Goal: Task Accomplishment & Management: Use online tool/utility

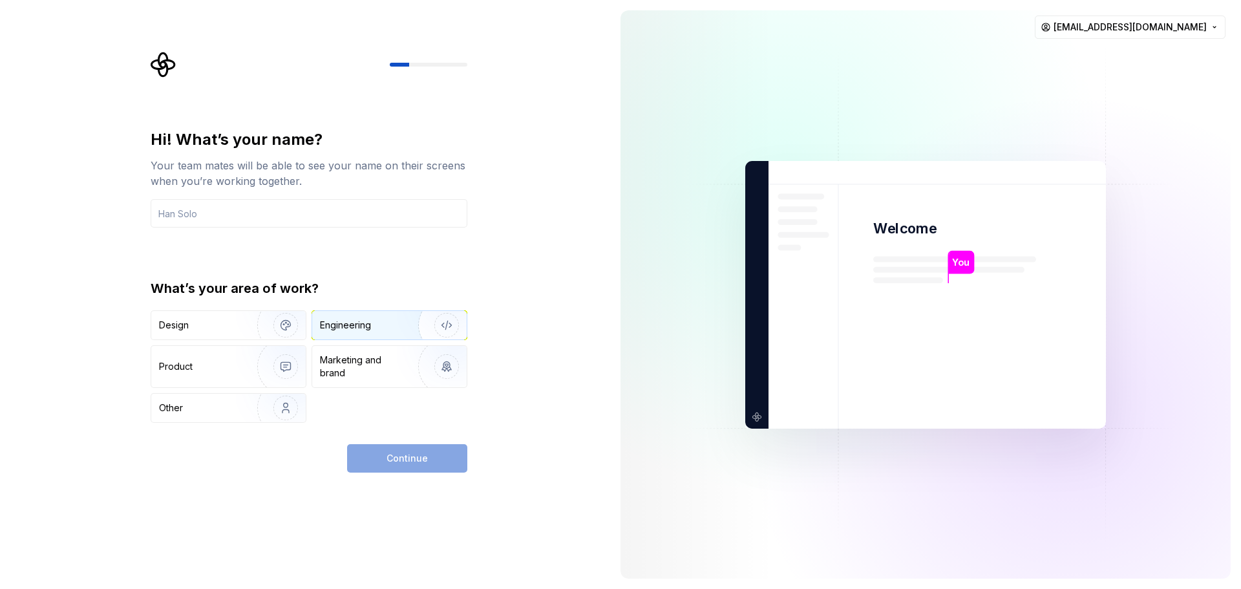
click at [341, 319] on div "Engineering" at bounding box center [345, 325] width 51 height 13
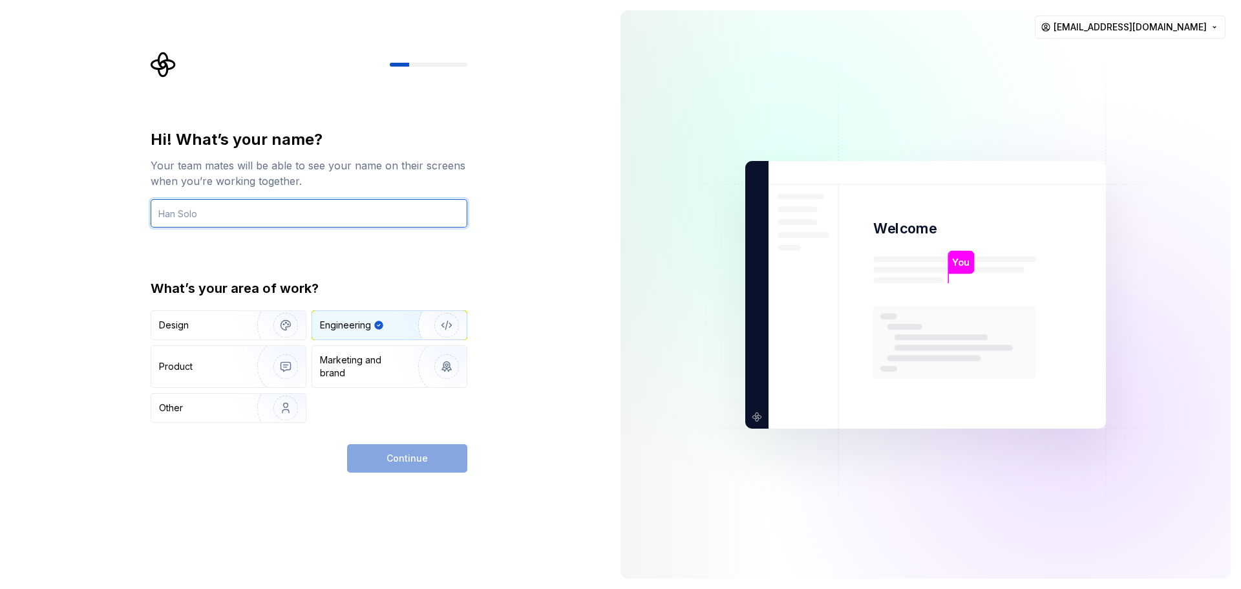
click at [317, 213] on input "text" at bounding box center [309, 213] width 317 height 28
type input "riko"
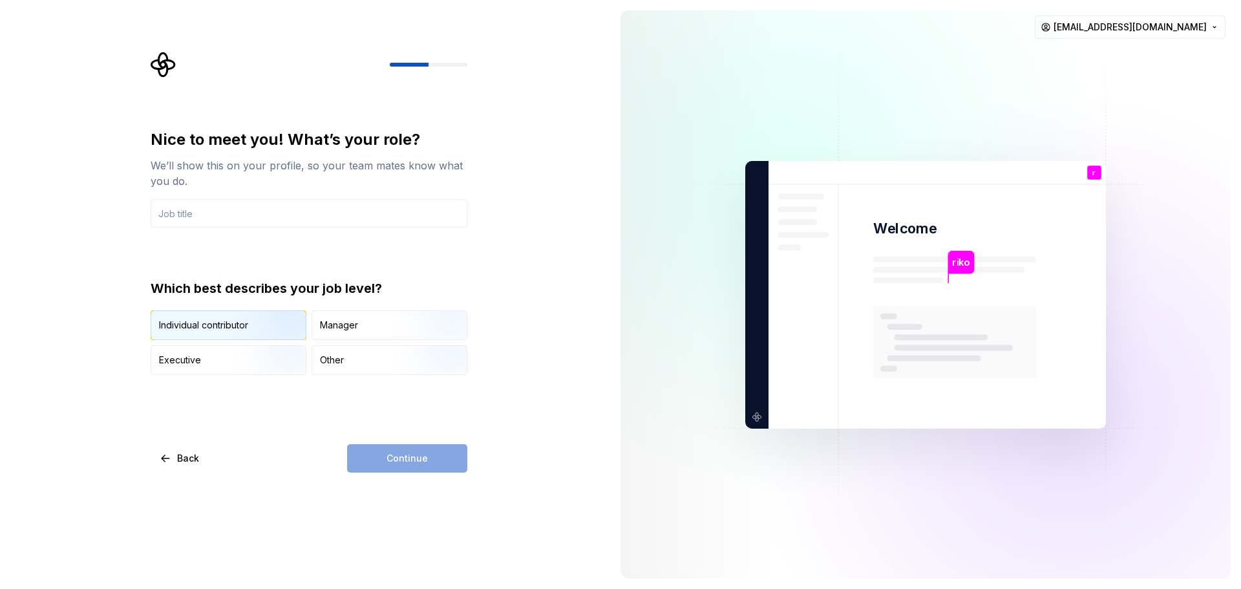
click at [251, 321] on img "button" at bounding box center [274, 341] width 83 height 87
click at [248, 233] on div "Nice to meet you! What’s your role? We’ll show this on your profile, so your te…" at bounding box center [309, 252] width 317 height 246
click at [250, 218] on input "text" at bounding box center [309, 213] width 317 height 28
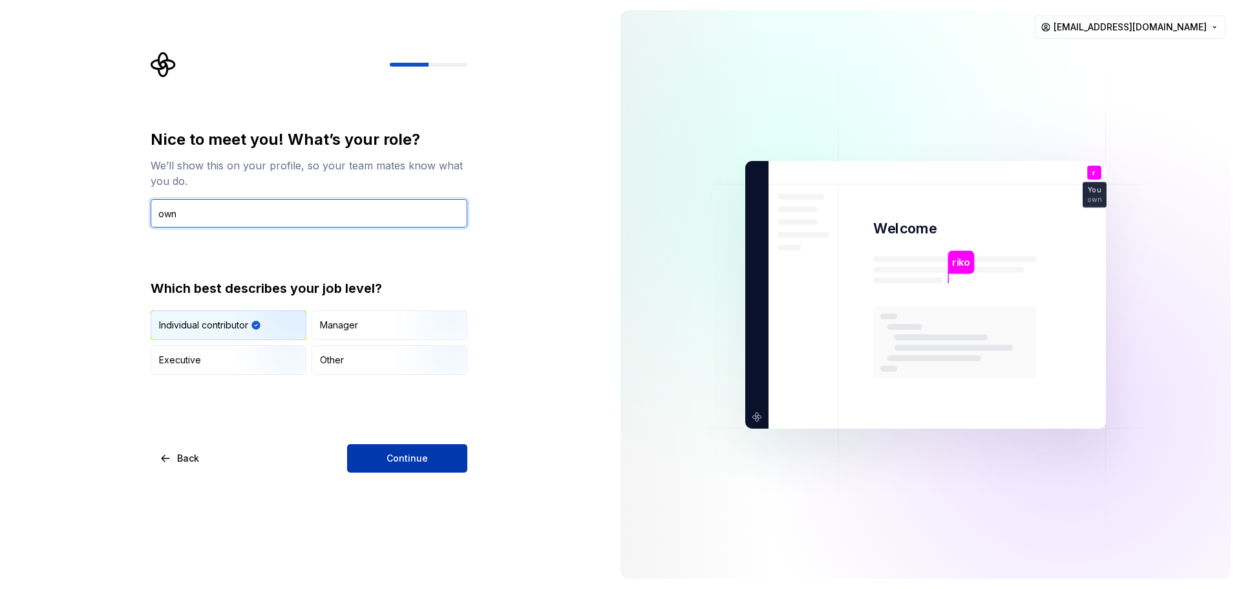
type input "own"
click at [425, 460] on span "Continue" at bounding box center [407, 458] width 41 height 13
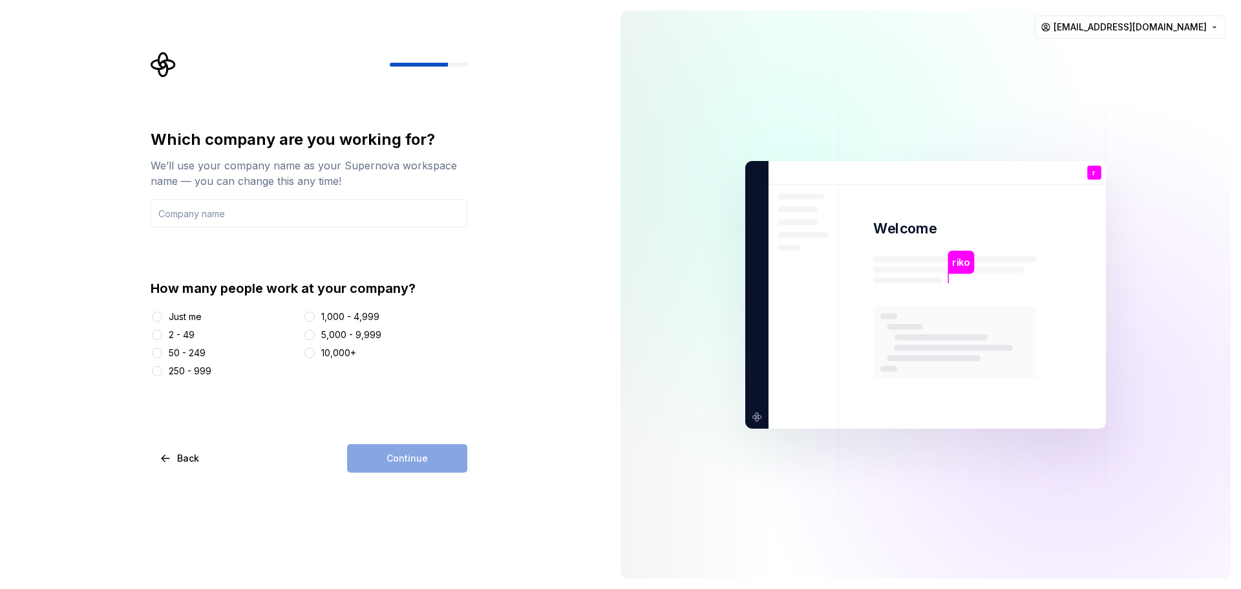
click at [162, 320] on div at bounding box center [157, 316] width 13 height 13
click at [159, 332] on button "2 - 49" at bounding box center [157, 335] width 10 height 10
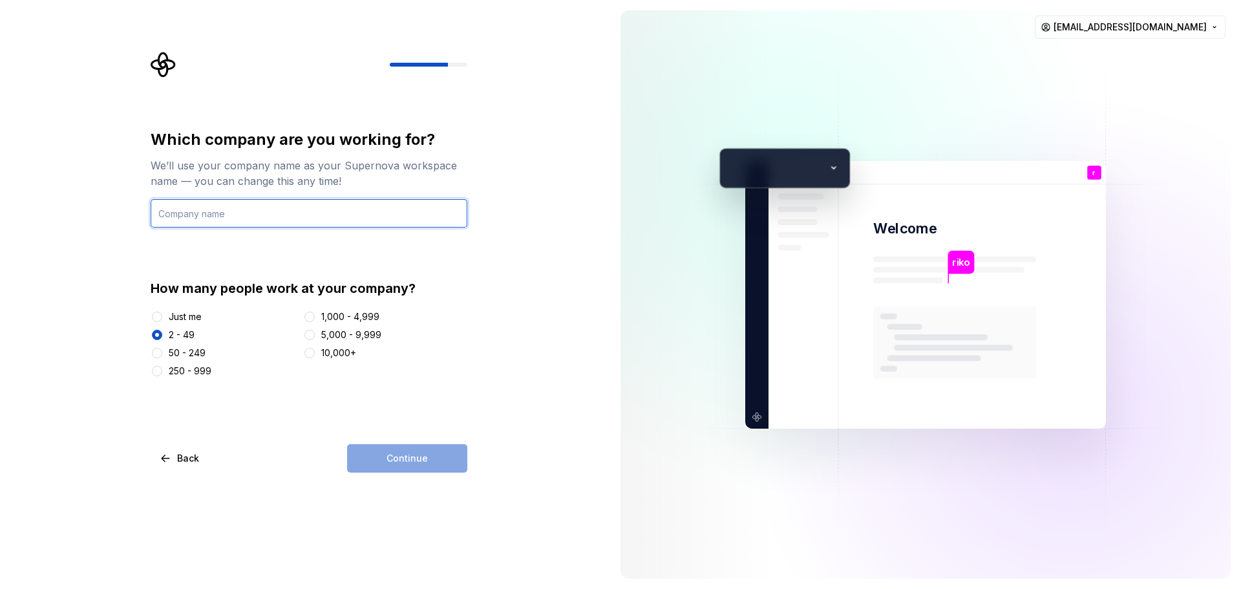
click at [219, 215] on input "text" at bounding box center [309, 213] width 317 height 28
type input "km"
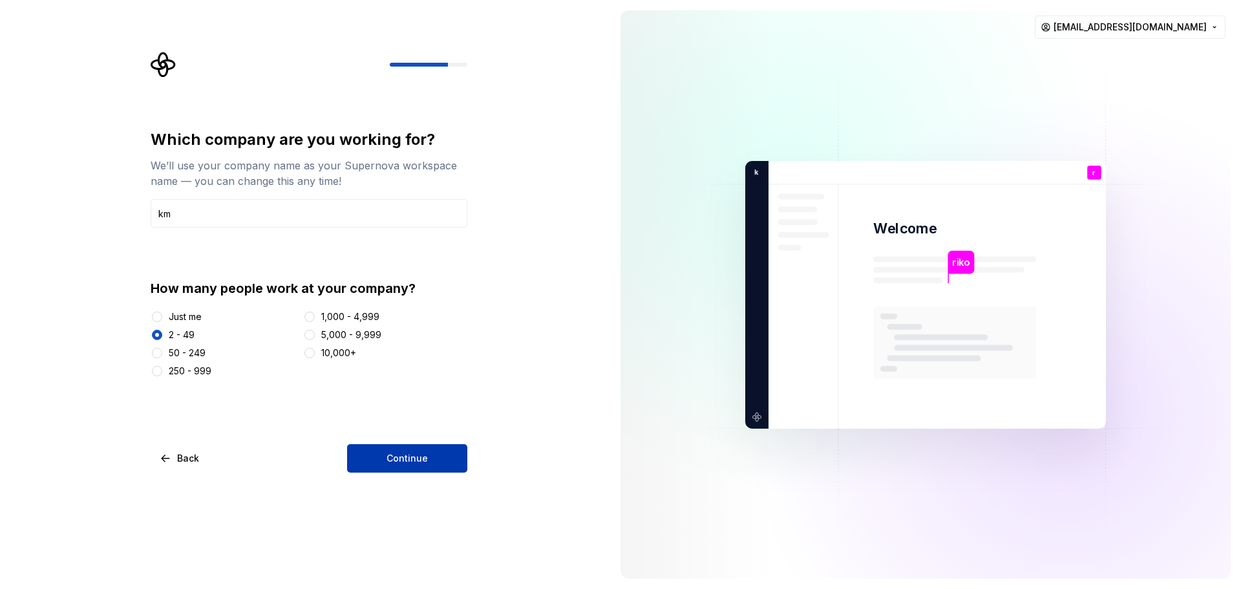
click at [421, 458] on span "Continue" at bounding box center [407, 458] width 41 height 13
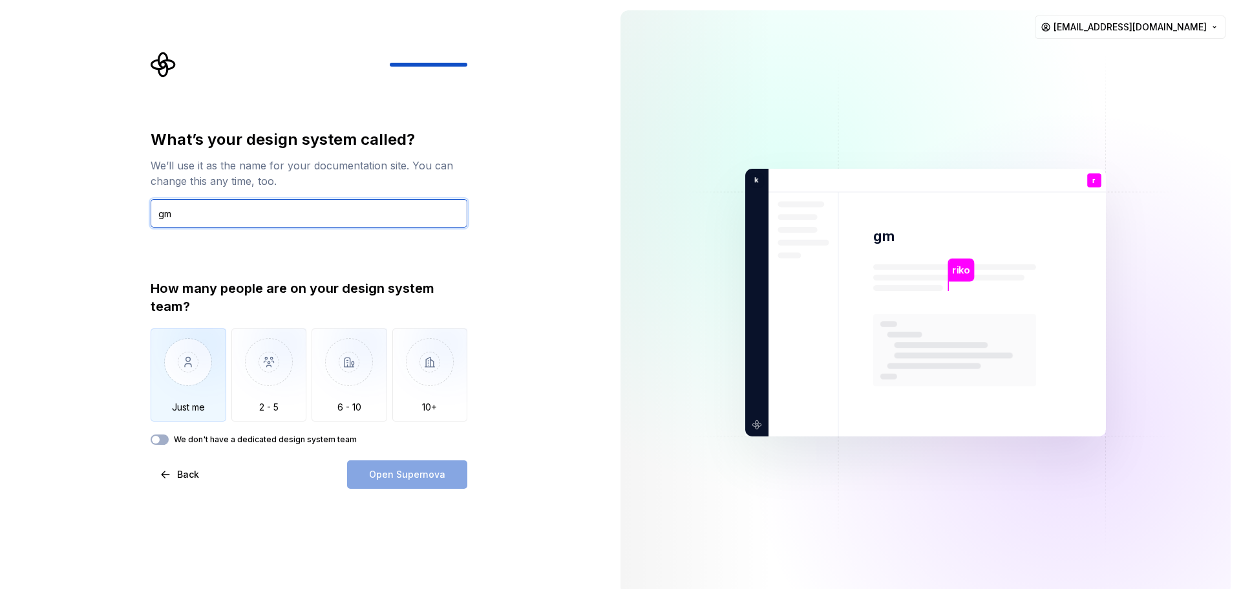
type input "gm"
click at [191, 354] on img "button" at bounding box center [189, 371] width 76 height 87
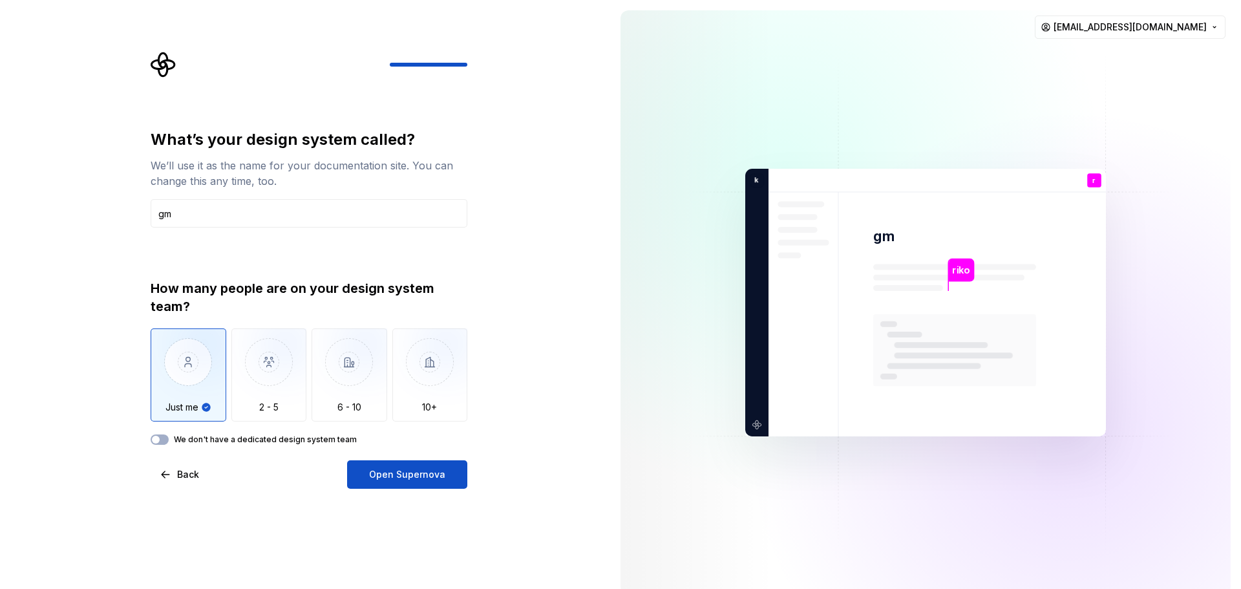
click at [425, 493] on div "What’s your design system called? We’ll use it as the name for your documentati…" at bounding box center [305, 302] width 610 height 605
click at [418, 479] on span "Open Supernova" at bounding box center [407, 474] width 76 height 13
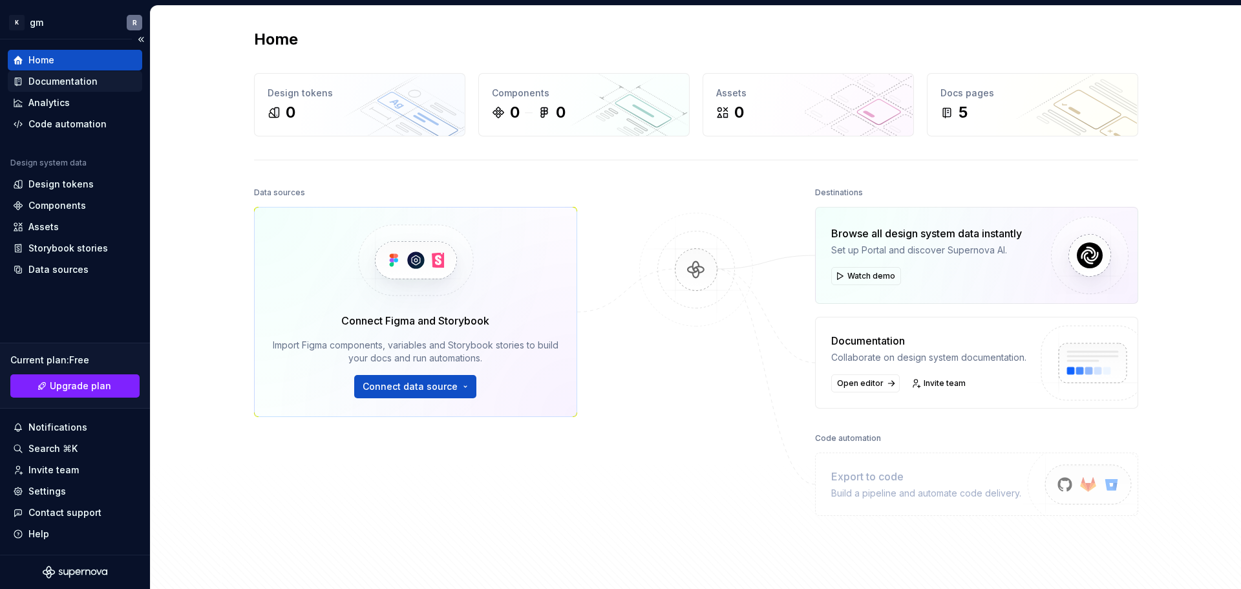
click at [67, 83] on div "Documentation" at bounding box center [62, 81] width 69 height 13
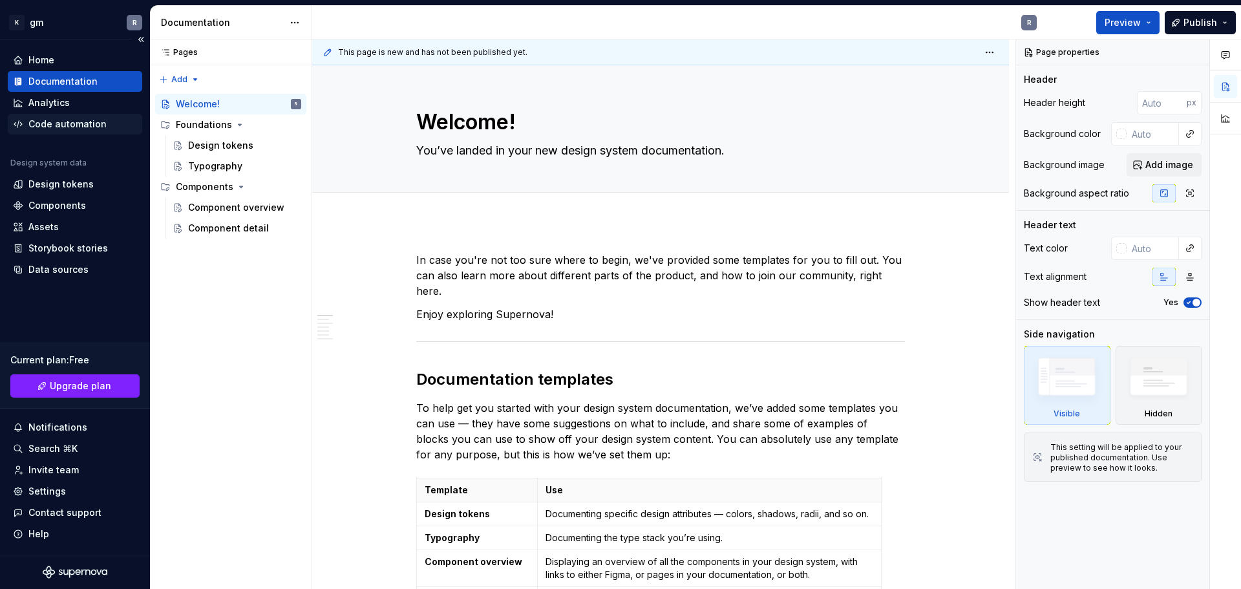
click at [73, 121] on div "Code automation" at bounding box center [67, 124] width 78 height 13
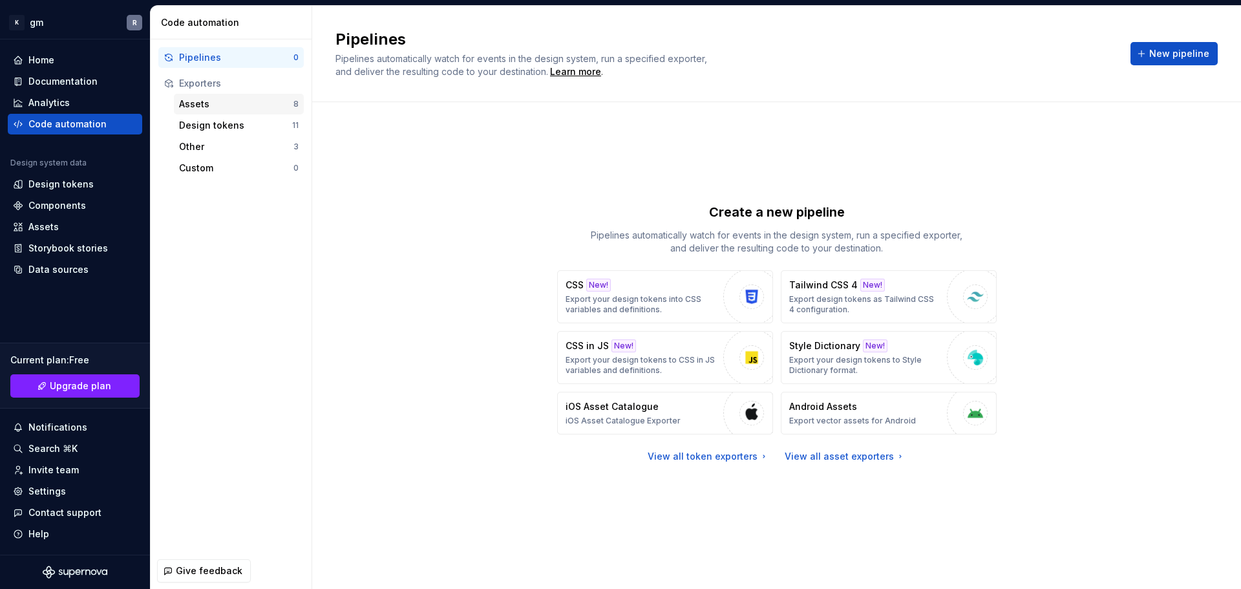
click at [230, 100] on div "Assets" at bounding box center [236, 104] width 114 height 13
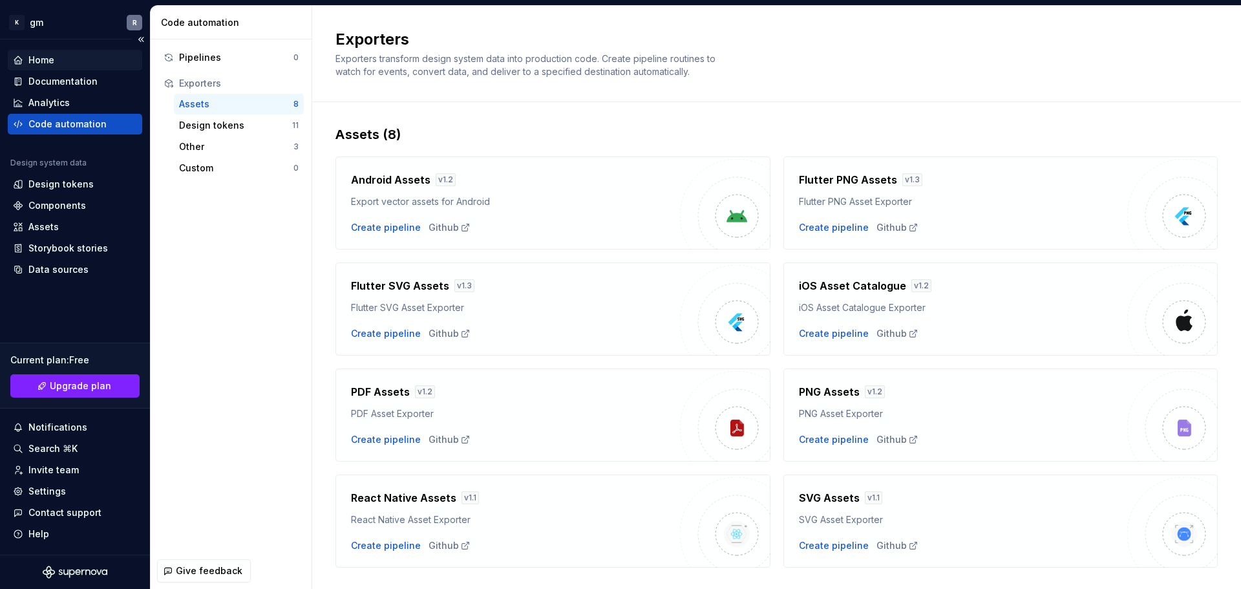
click at [54, 57] on div "Home" at bounding box center [75, 60] width 124 height 13
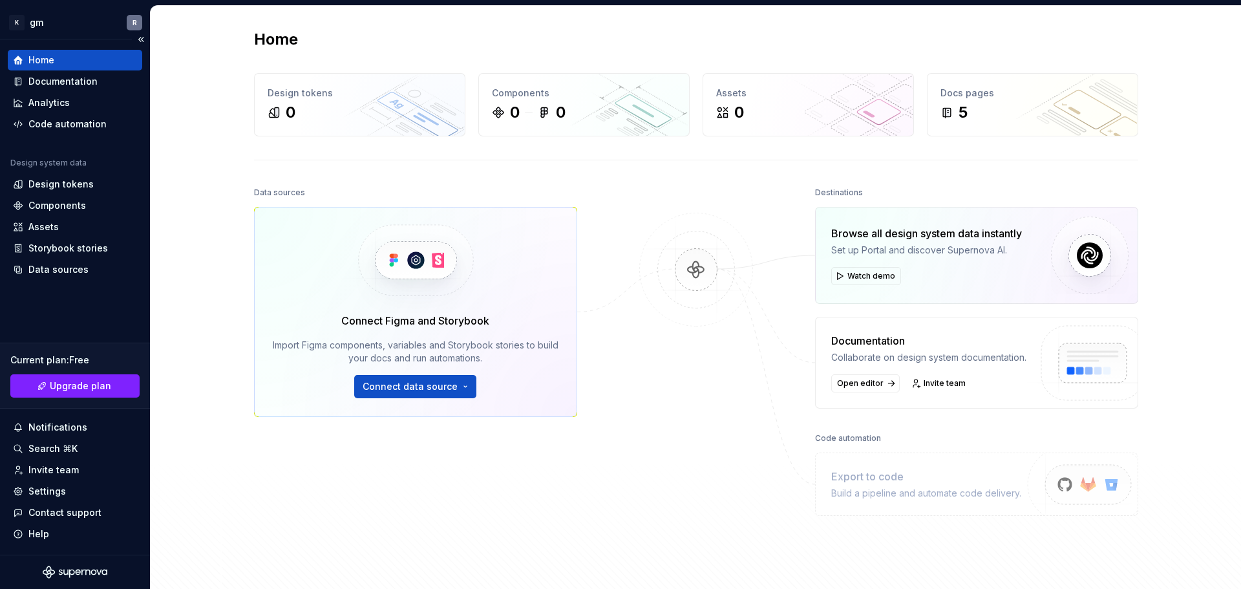
click at [54, 57] on div "Home" at bounding box center [75, 60] width 124 height 13
click at [855, 381] on span "Open editor" at bounding box center [860, 383] width 47 height 10
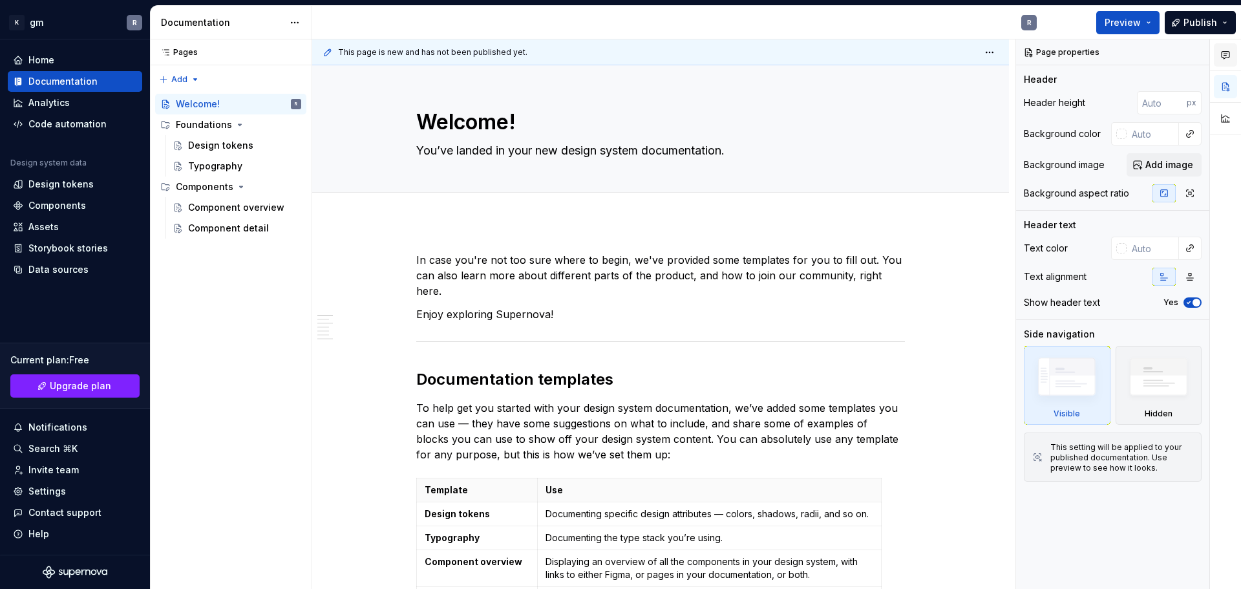
click at [1224, 57] on icon "button" at bounding box center [1226, 55] width 10 height 10
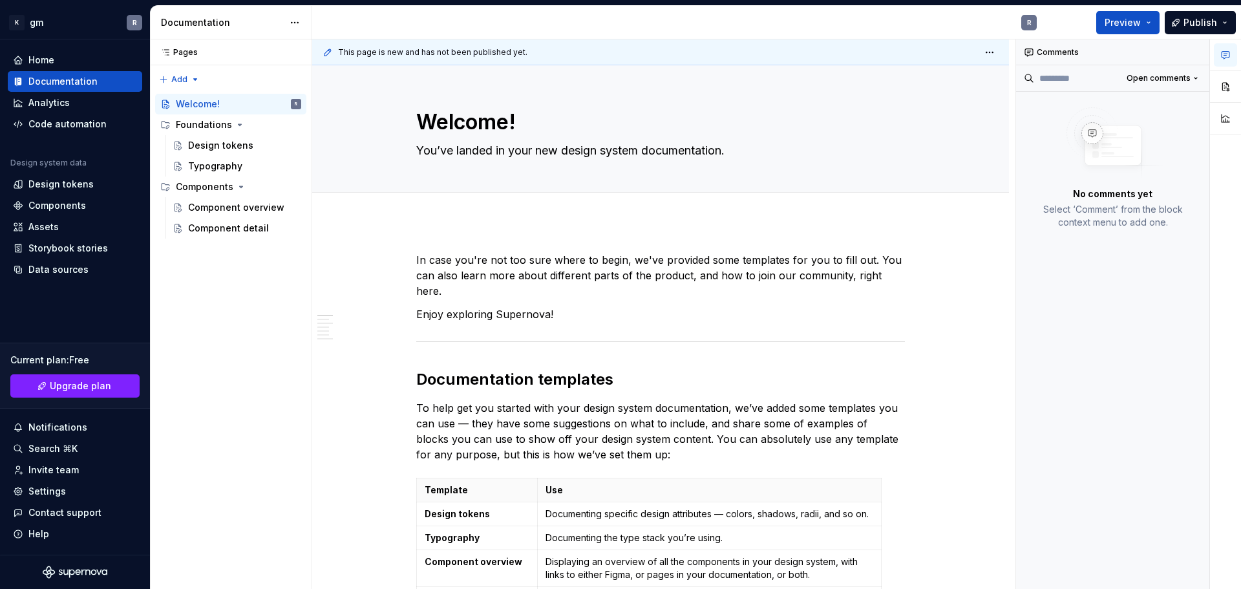
click at [1126, 233] on div "No comments yet Select ‘Comment’ from the block context menu to add one." at bounding box center [1112, 168] width 193 height 153
click at [1150, 78] on span "Open comments" at bounding box center [1159, 78] width 64 height 10
click at [1162, 204] on div "Comments Open comments No comments yet Select ‘Comment’ from the block context …" at bounding box center [1128, 314] width 225 height 550
click at [1088, 76] on input at bounding box center [1073, 78] width 78 height 21
click at [1228, 91] on button "button" at bounding box center [1225, 86] width 23 height 23
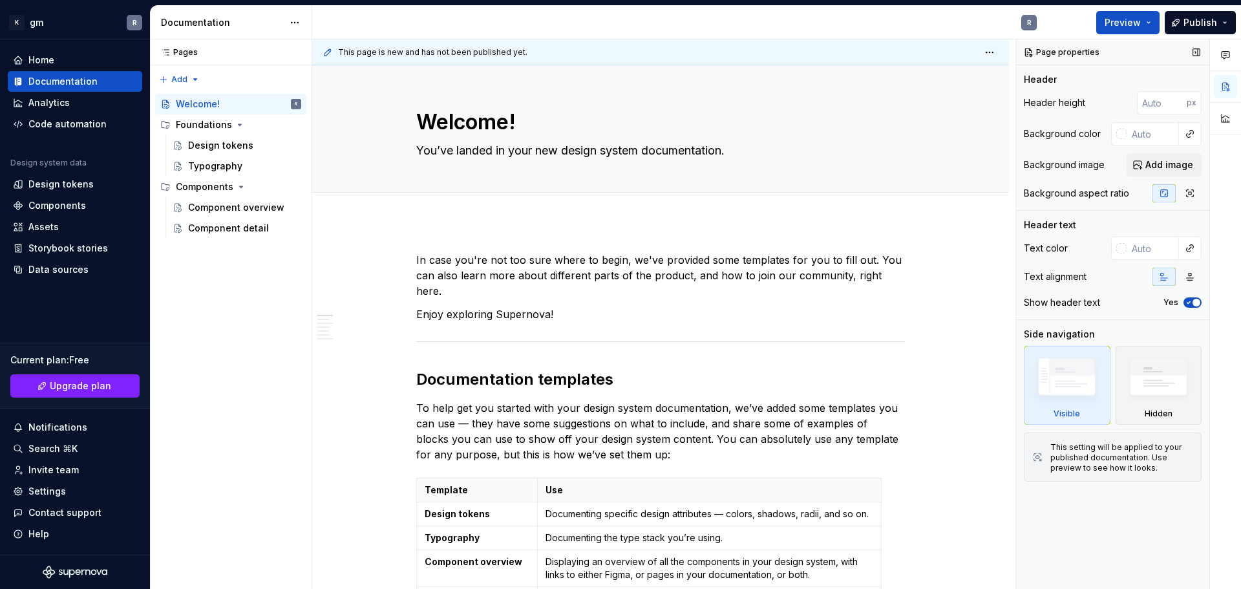
click at [1059, 386] on img at bounding box center [1067, 380] width 74 height 56
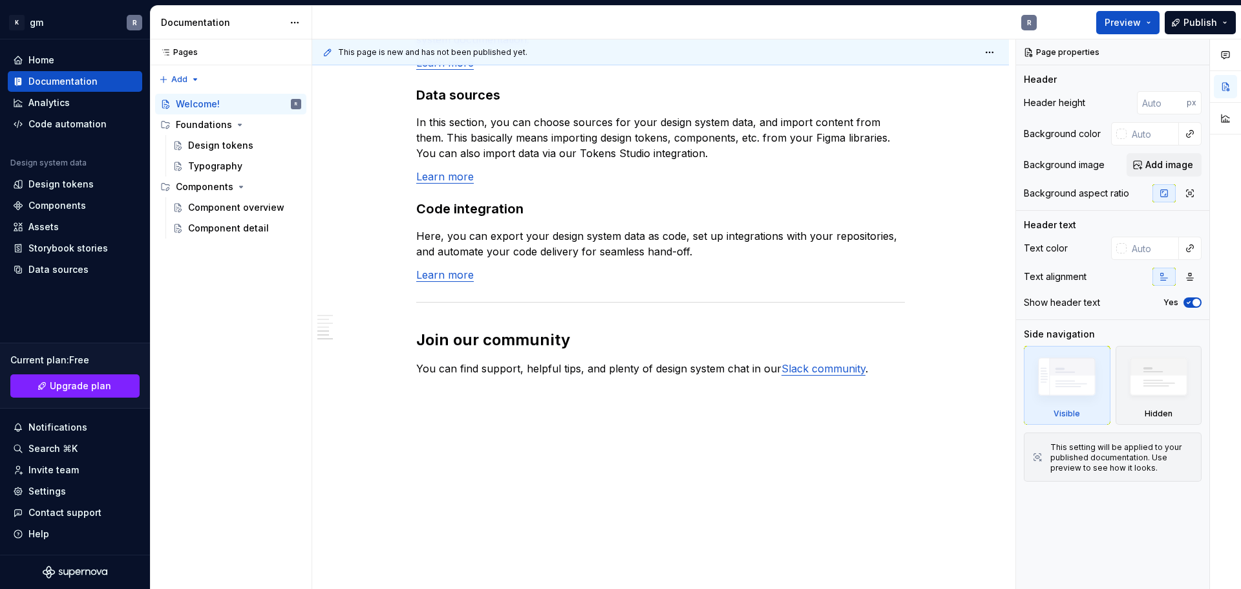
scroll to position [1044, 0]
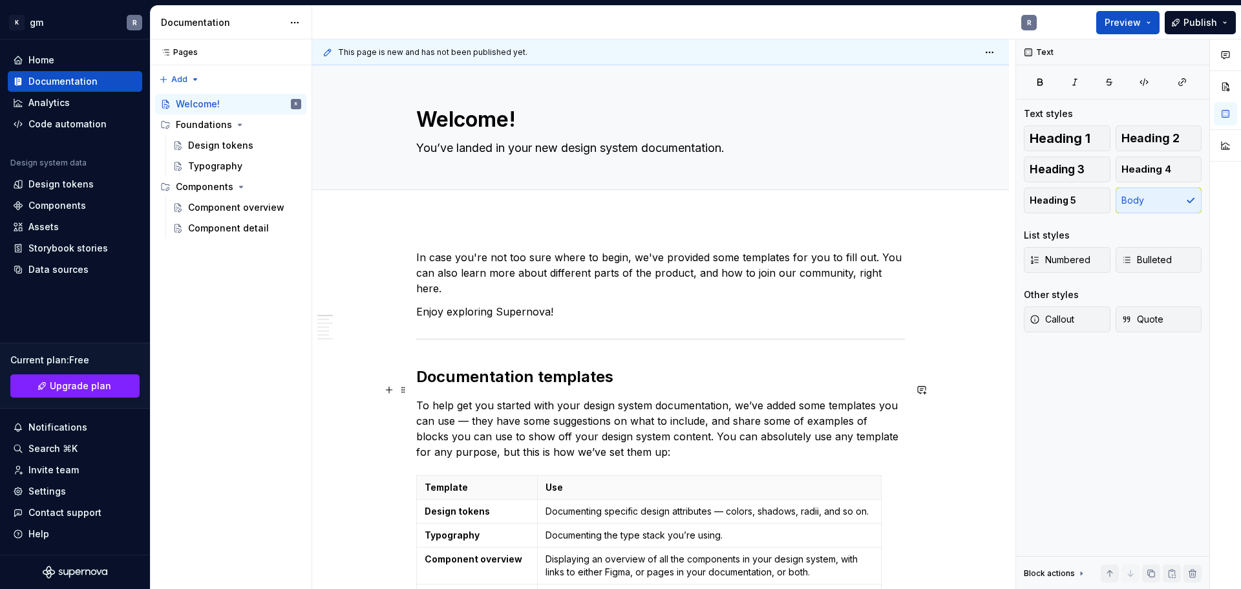
scroll to position [0, 0]
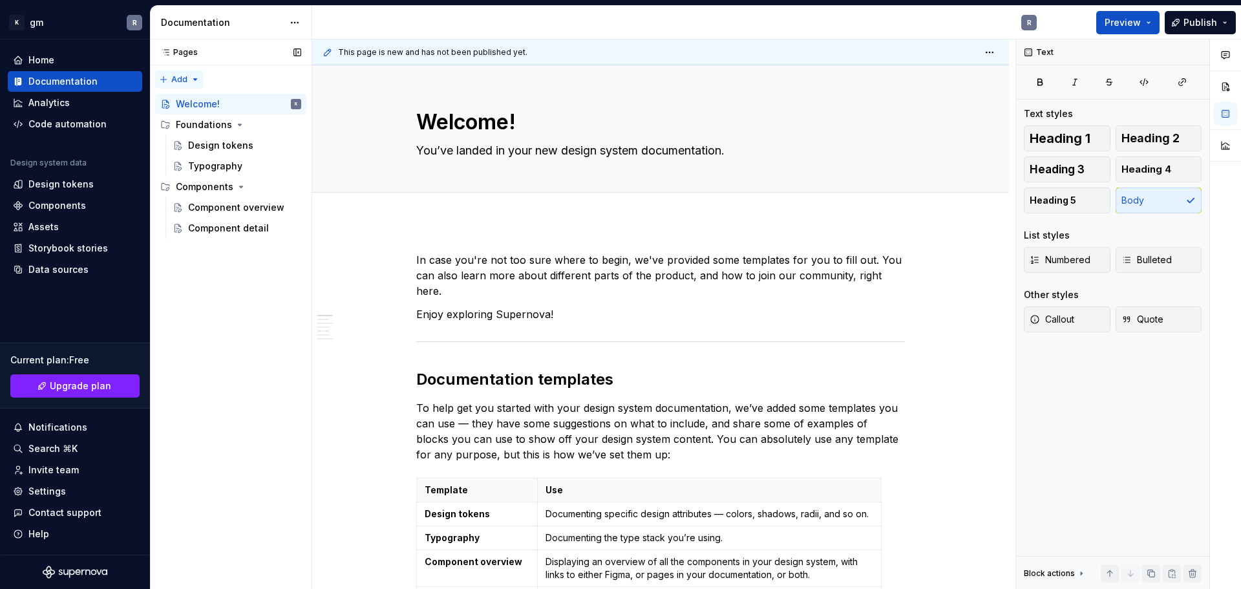
click at [171, 80] on div "Pages Pages Add Accessibility guide for tree Page tree. Navigate the tree with …" at bounding box center [231, 314] width 162 height 550
click at [209, 278] on div "Pages Pages Add Accessibility guide for tree Page tree. Navigate the tree with …" at bounding box center [231, 314] width 162 height 550
click at [78, 107] on div "Analytics" at bounding box center [75, 102] width 124 height 13
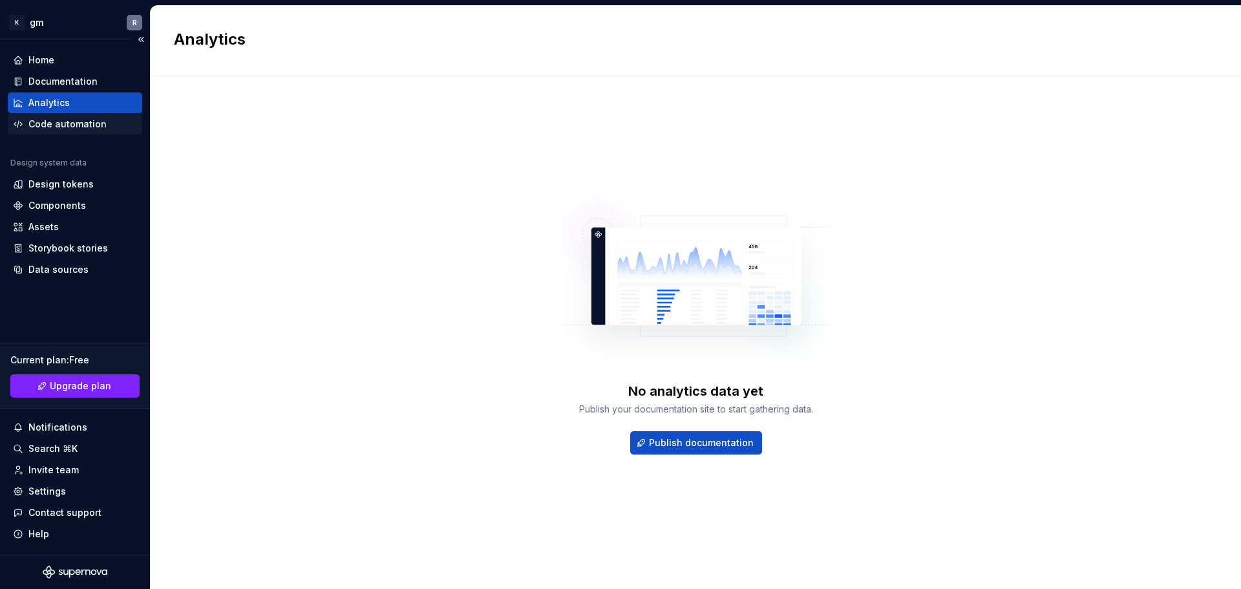
click at [91, 129] on div "Code automation" at bounding box center [67, 124] width 78 height 13
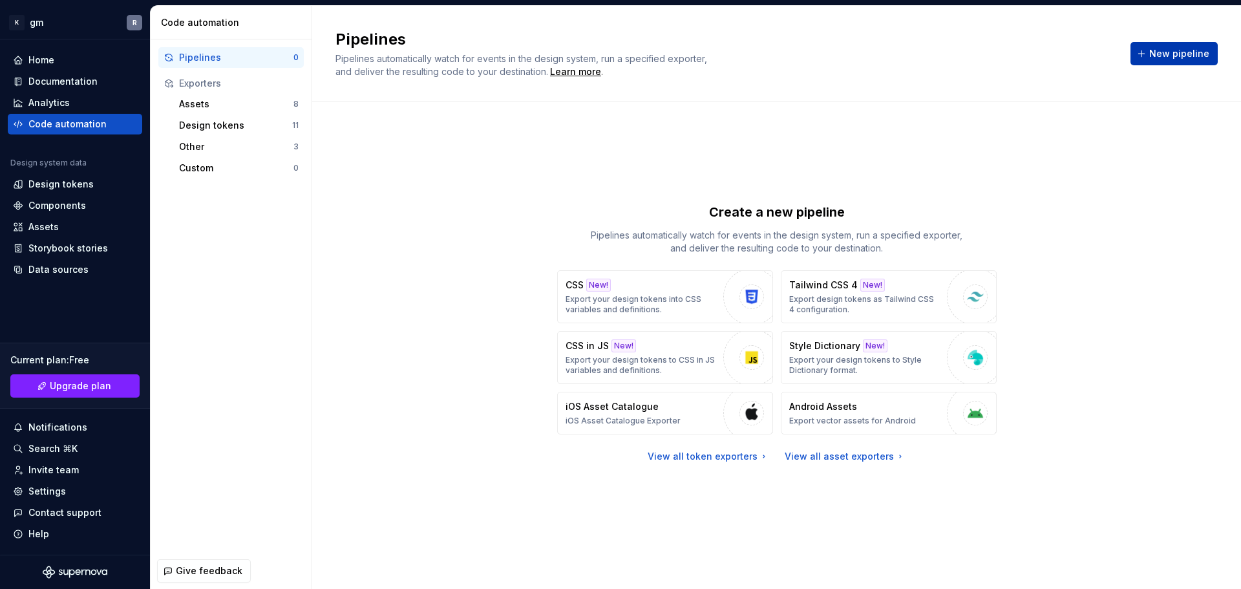
click at [1188, 50] on span "New pipeline" at bounding box center [1180, 53] width 60 height 13
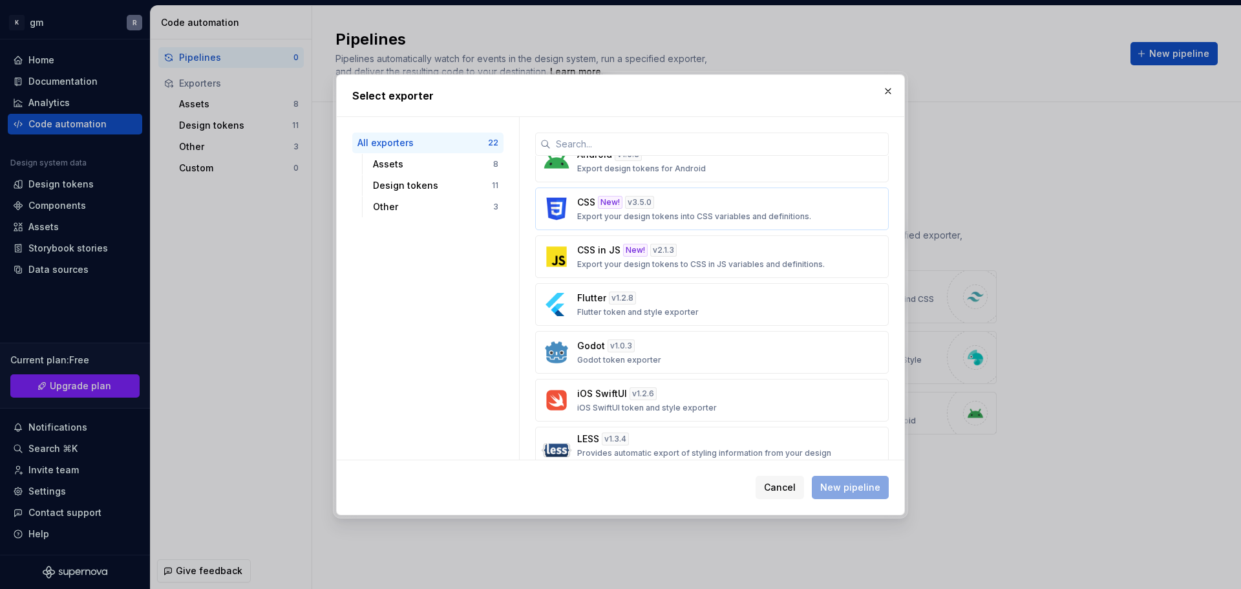
scroll to position [453, 0]
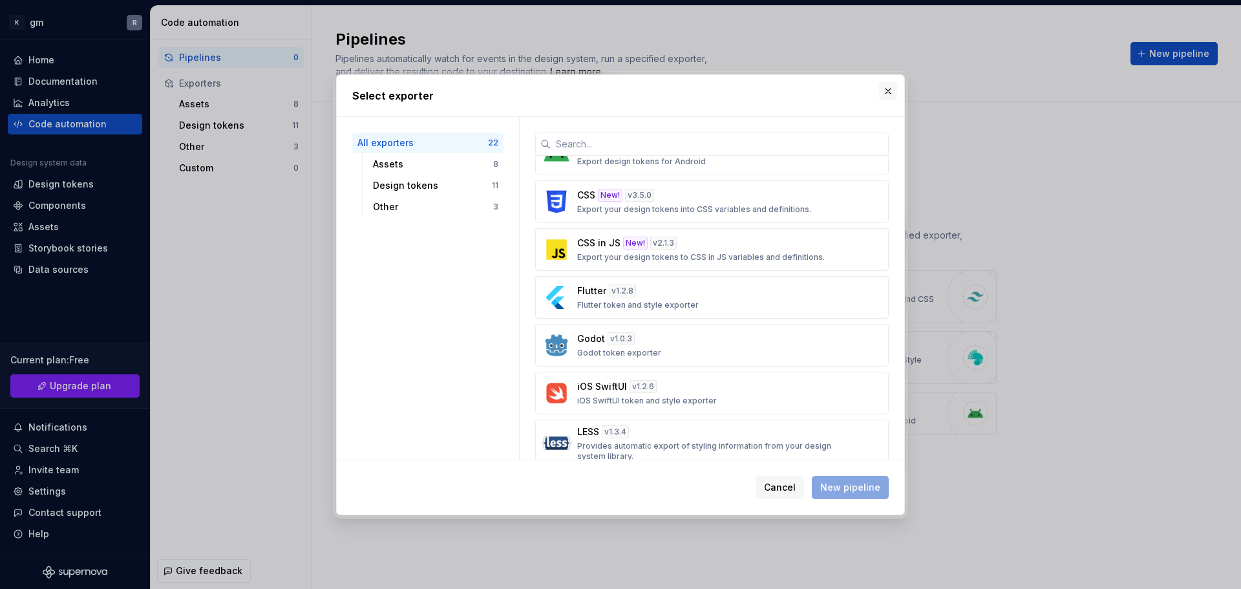
click at [887, 91] on button "button" at bounding box center [888, 91] width 18 height 18
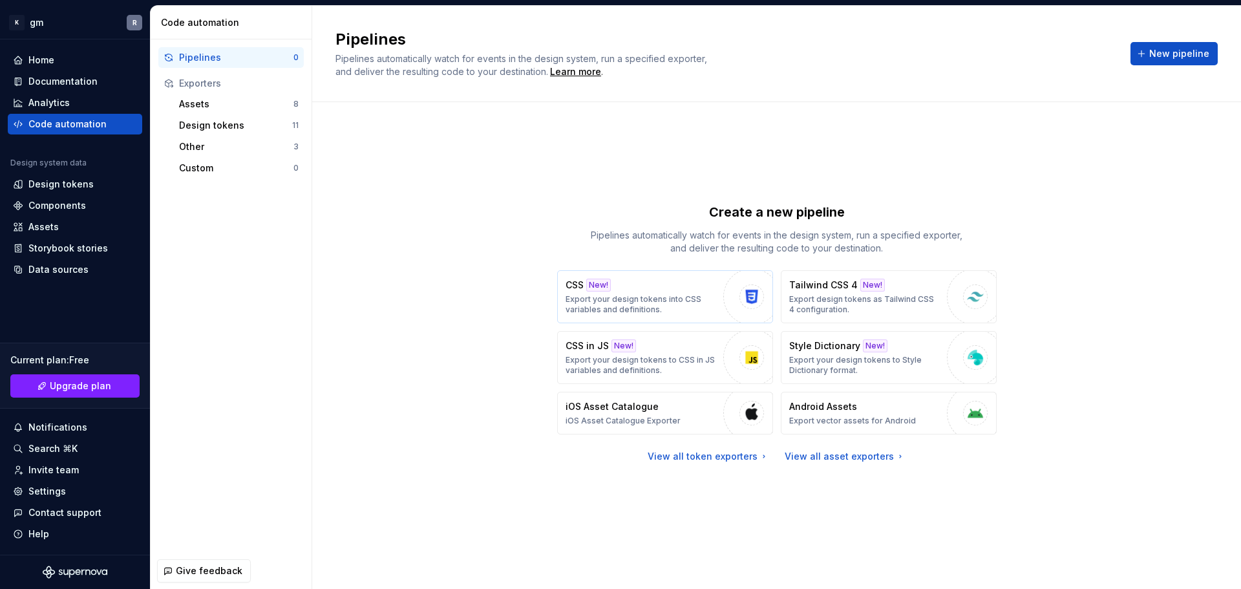
click at [700, 288] on div "CSS New! Export your design tokens into CSS variables and definitions." at bounding box center [641, 297] width 151 height 36
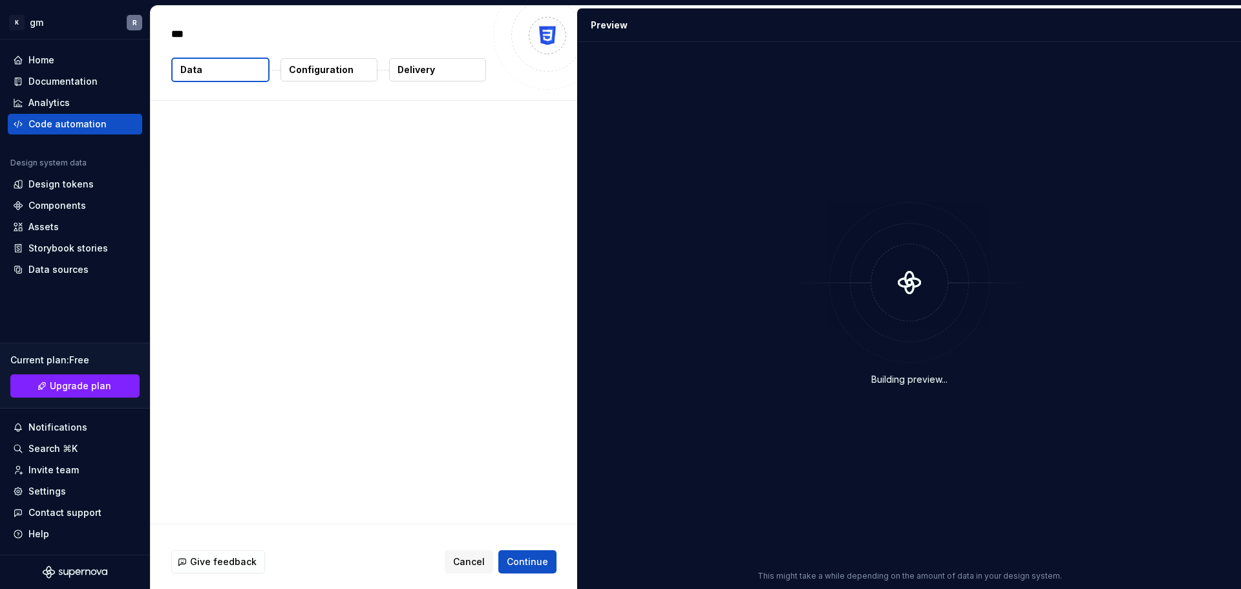
type textarea "*"
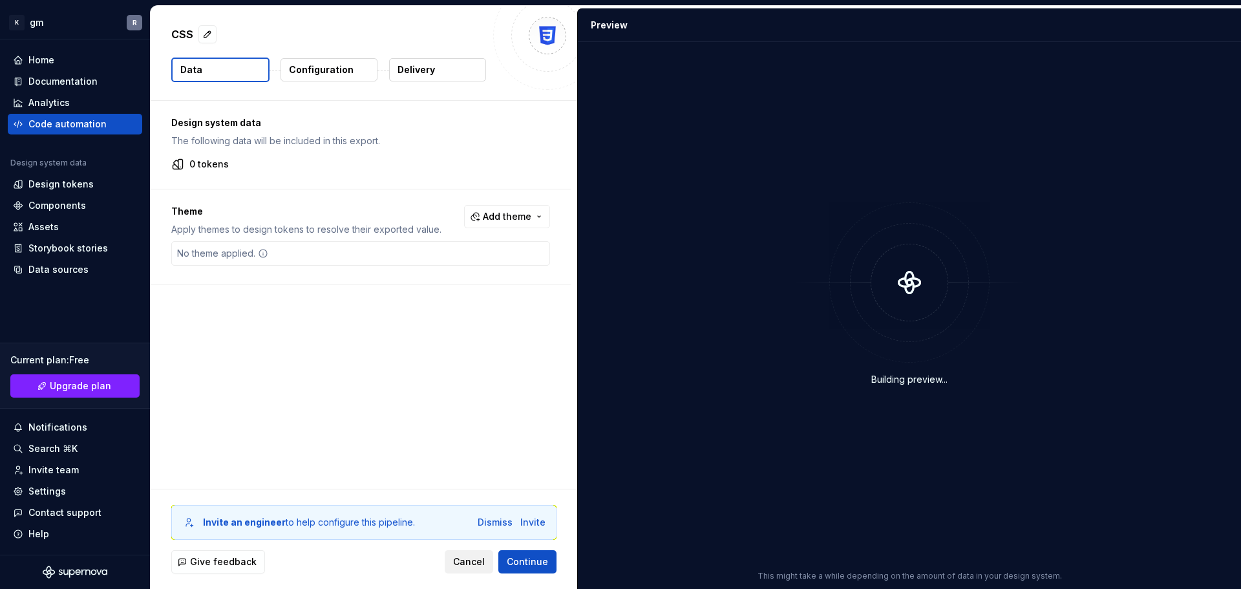
click at [470, 568] on button "Cancel" at bounding box center [469, 561] width 48 height 23
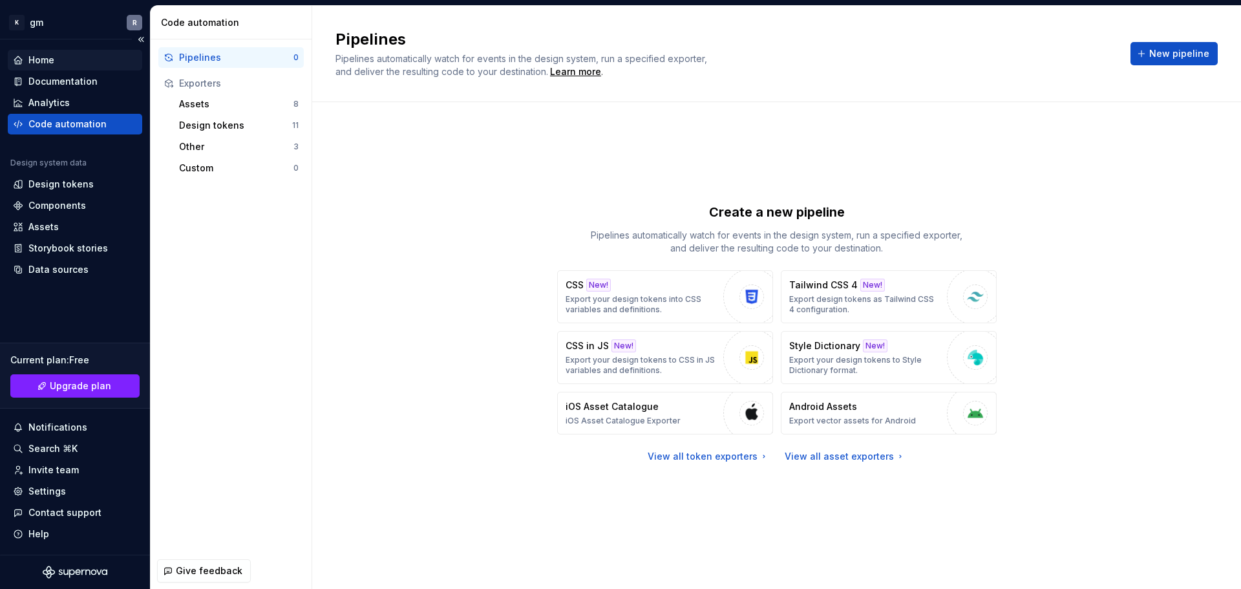
click at [40, 59] on div "Home" at bounding box center [41, 60] width 26 height 13
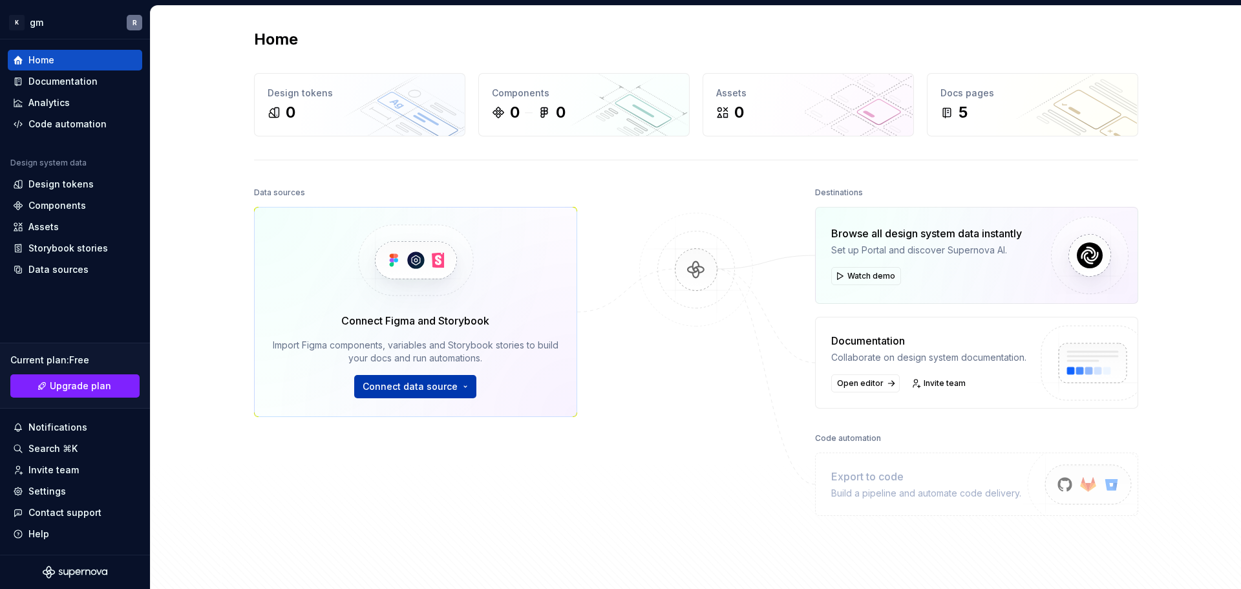
click at [404, 385] on span "Connect data source" at bounding box center [410, 386] width 95 height 13
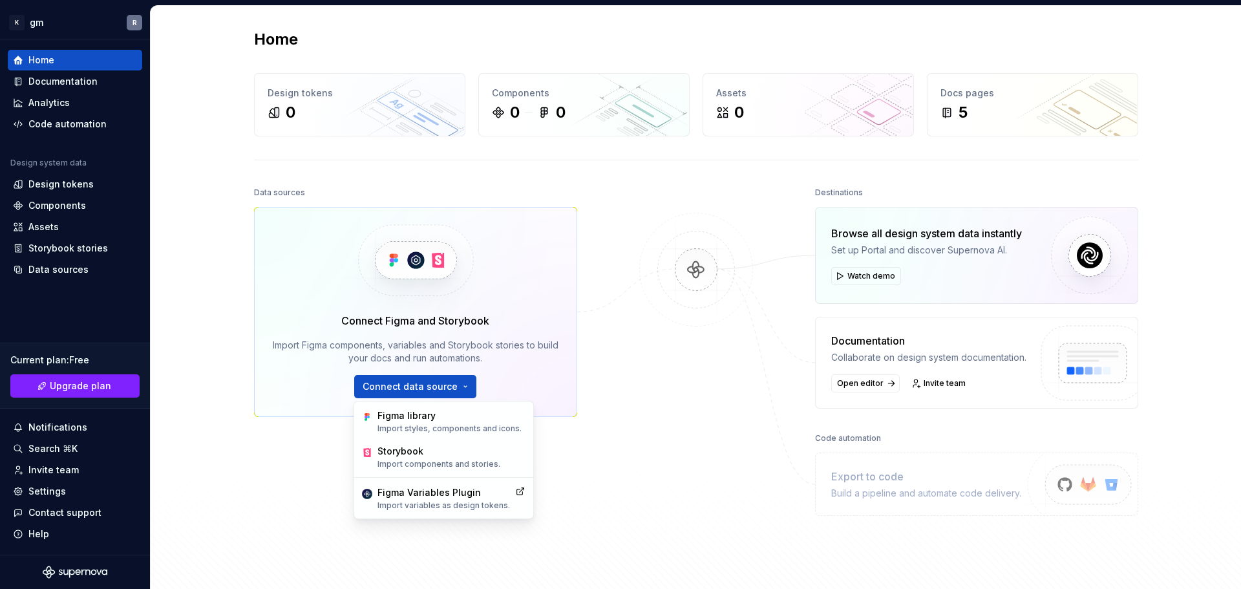
click at [670, 313] on img at bounding box center [696, 283] width 125 height 140
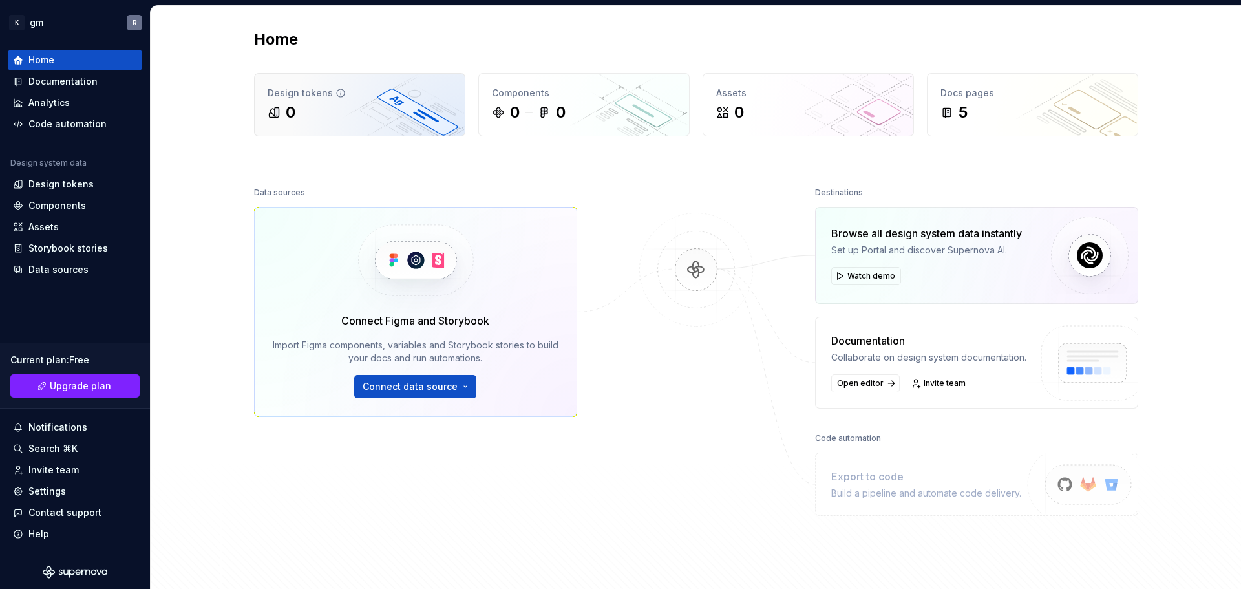
click at [352, 88] on div "Design tokens" at bounding box center [360, 93] width 184 height 13
